Goal: Navigation & Orientation: Find specific page/section

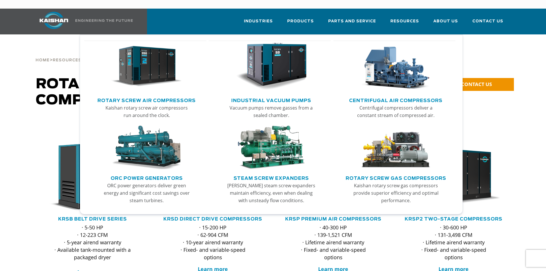
click at [275, 95] on link "Industrial Vacuum Pumps" at bounding box center [271, 99] width 80 height 9
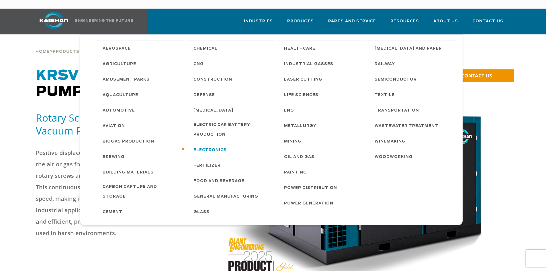
click at [211, 145] on span "Electronics" at bounding box center [210, 150] width 33 height 10
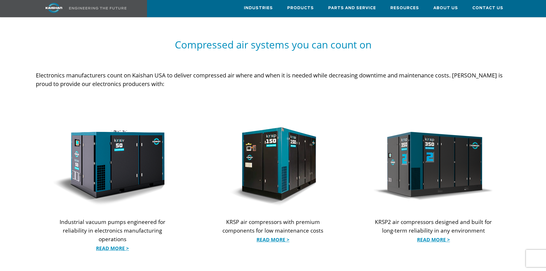
scroll to position [516, 0]
